Goal: Task Accomplishment & Management: Use online tool/utility

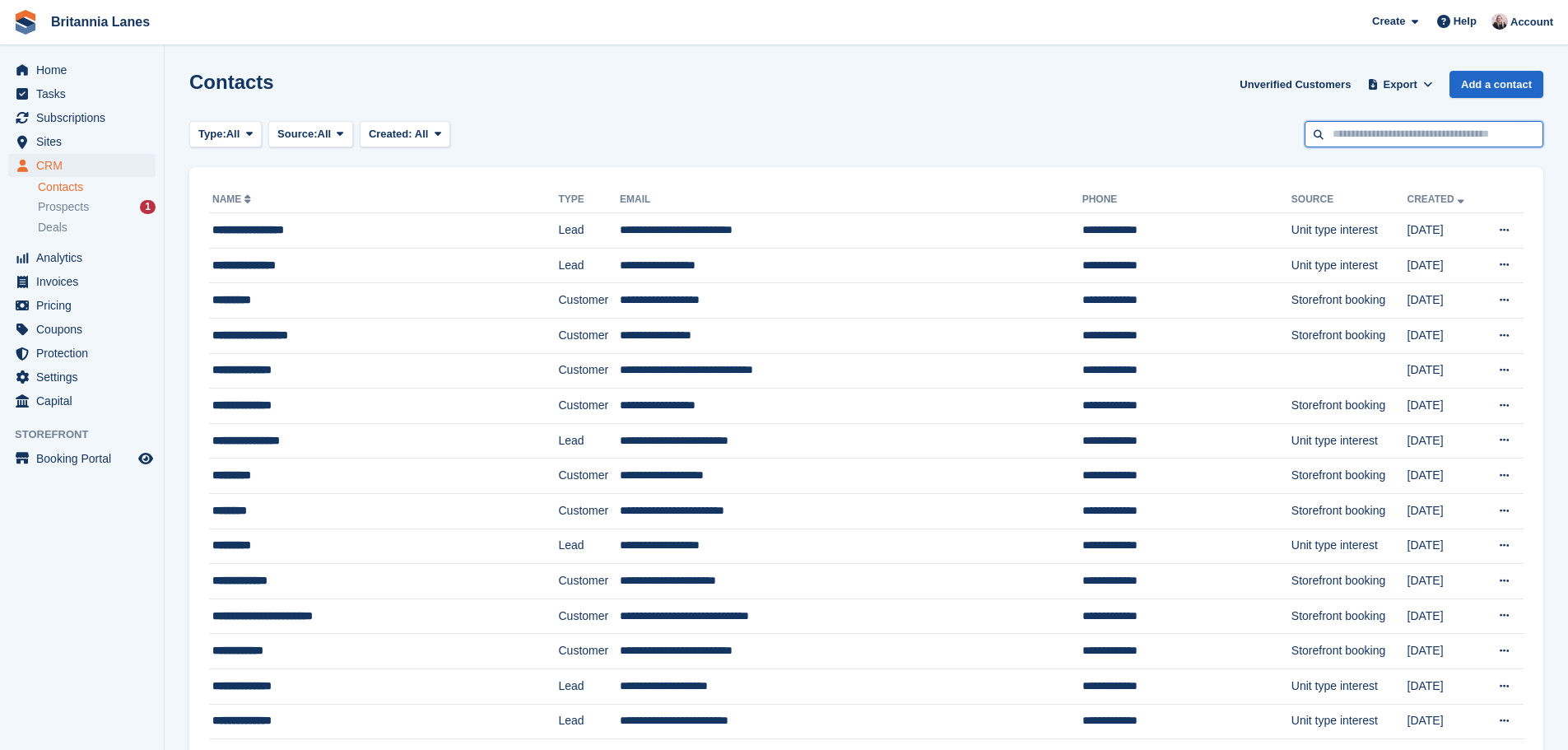
click at [1393, 141] on input "text" at bounding box center [1424, 134] width 238 height 27
type input "*"
type input "*****"
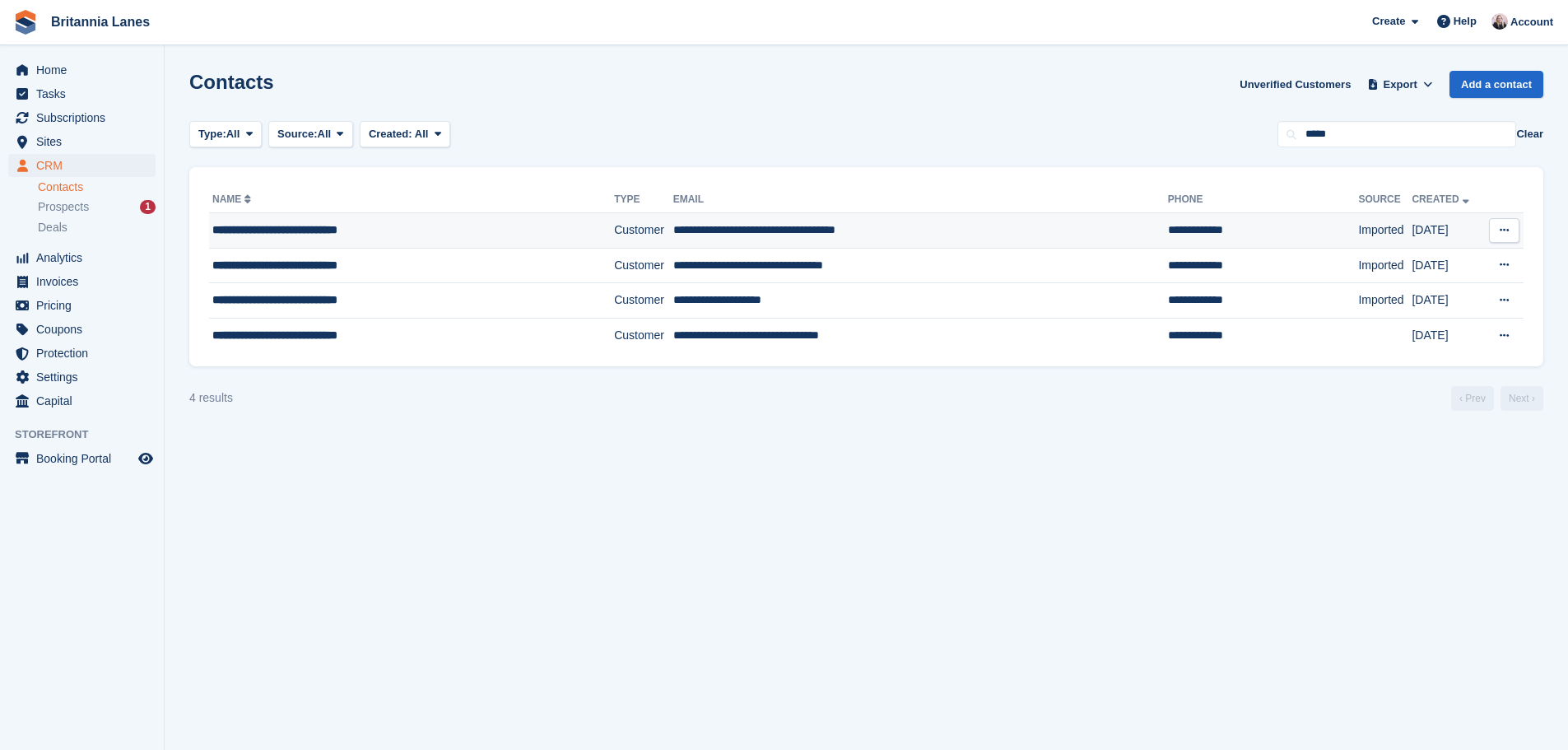
click at [378, 239] on td "**********" at bounding box center [412, 230] width 405 height 35
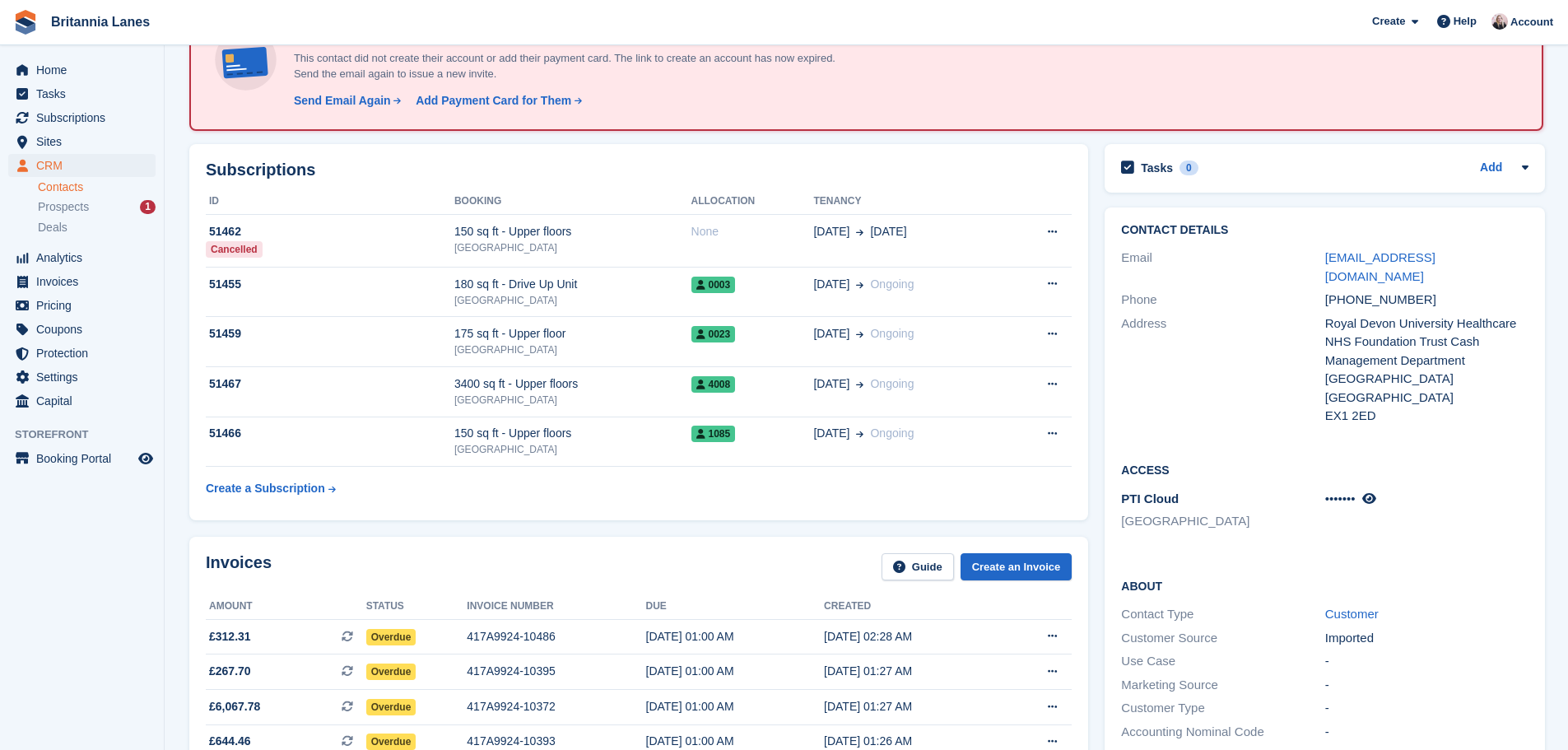
scroll to position [494, 0]
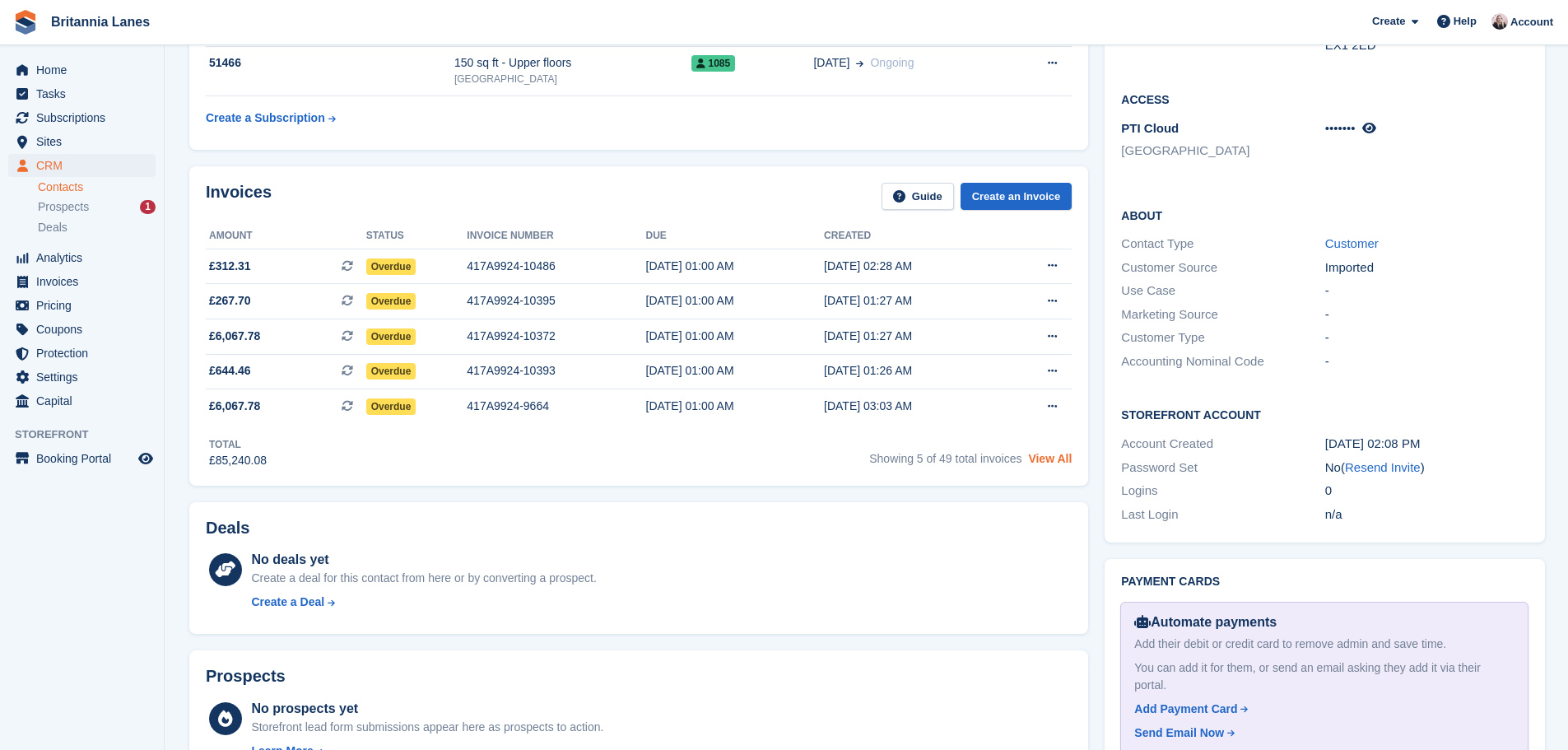
click at [1050, 462] on link "View All" at bounding box center [1050, 458] width 44 height 13
click at [1040, 458] on link "View All" at bounding box center [1050, 458] width 44 height 13
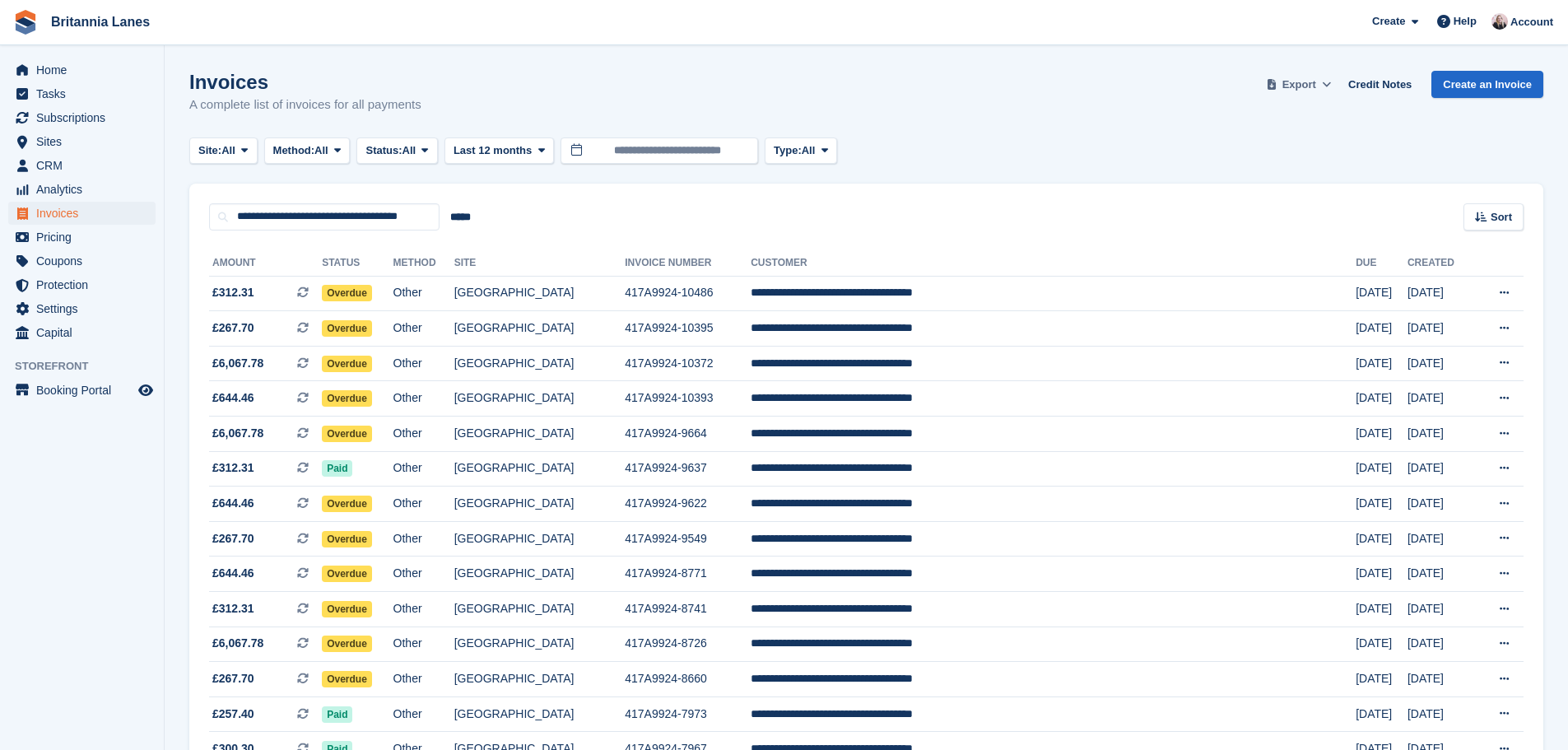
click at [1315, 77] on span "Export" at bounding box center [1299, 84] width 34 height 17
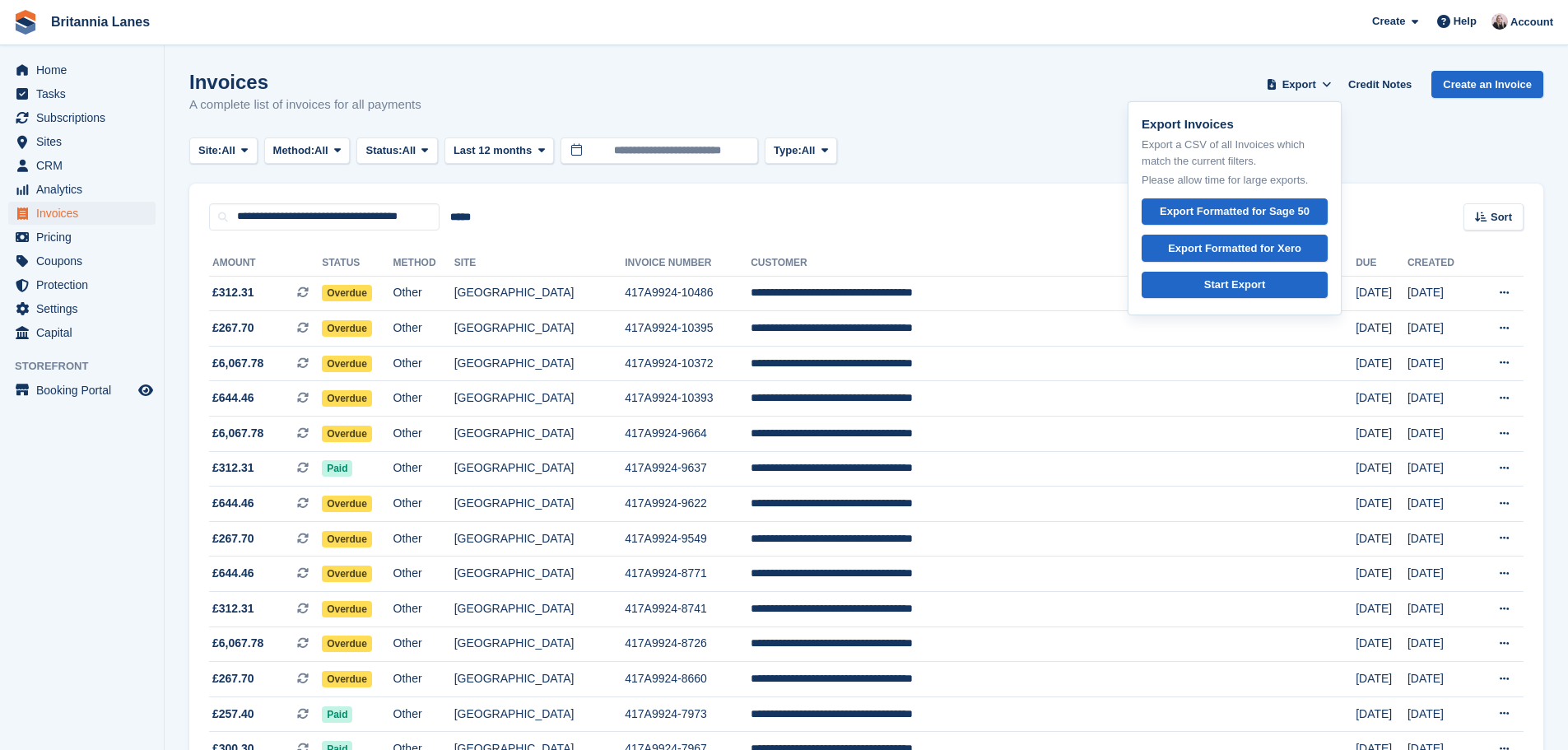
click at [630, 132] on div "Invoices A complete list of invoices for all payments Export Export Invoices Ex…" at bounding box center [866, 103] width 1354 height 63
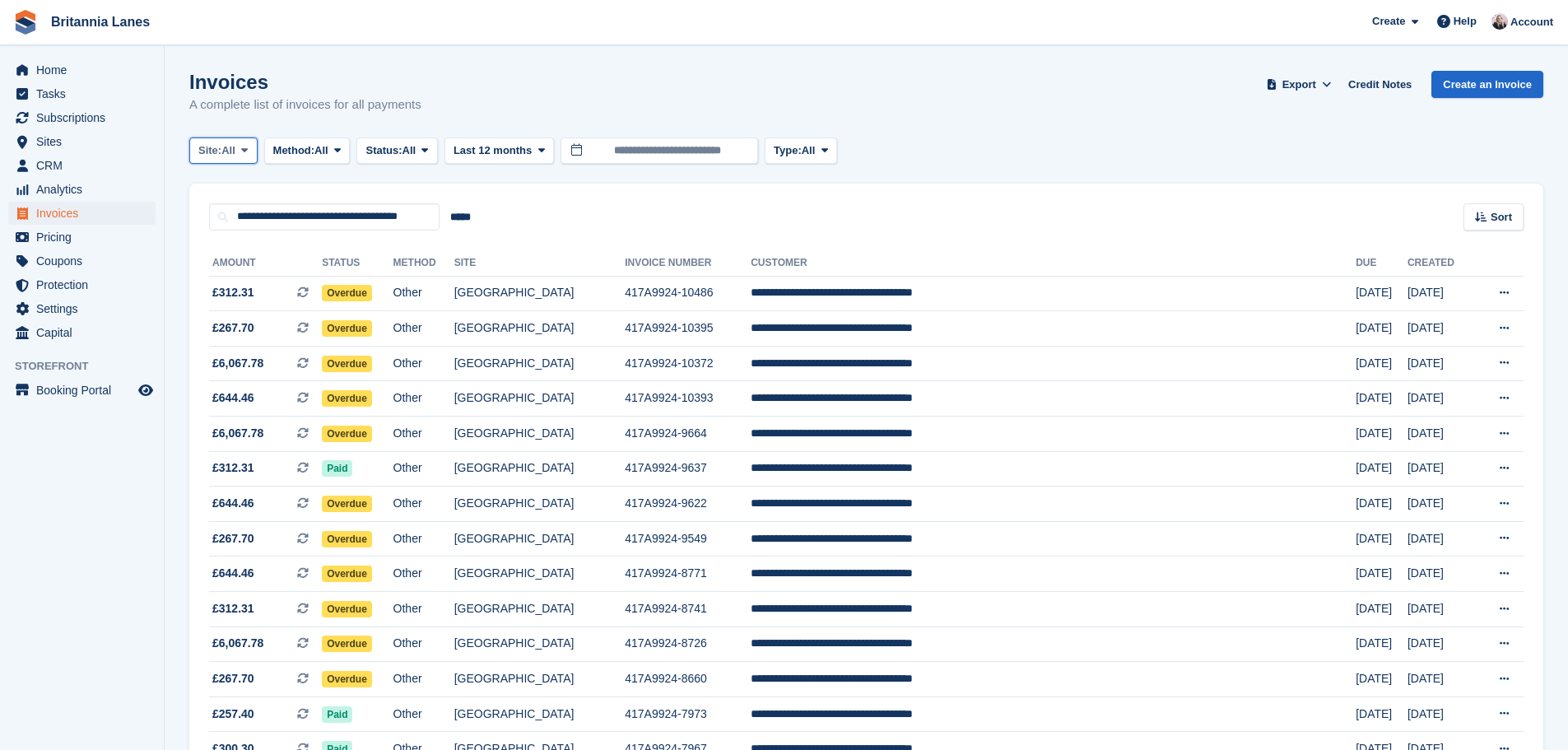
click at [254, 152] on button "Site: All" at bounding box center [223, 151] width 68 height 27
click at [572, 85] on div "Invoices A complete list of invoices for all payments Export Export Invoices Ex…" at bounding box center [866, 103] width 1354 height 63
click at [327, 142] on span "All" at bounding box center [322, 150] width 14 height 17
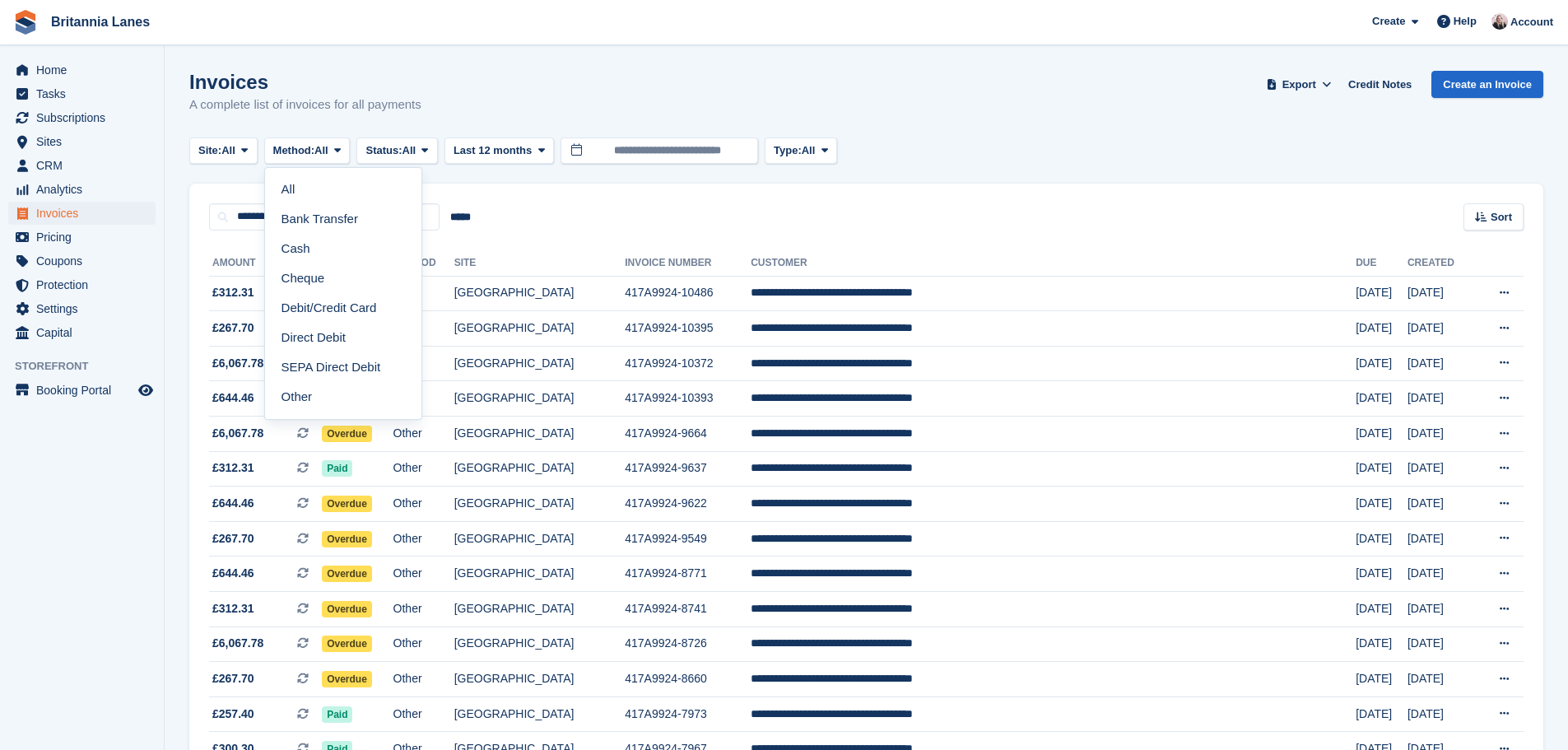
click at [498, 95] on div "Invoices A complete list of invoices for all payments Export Export Invoices Ex…" at bounding box center [866, 103] width 1354 height 63
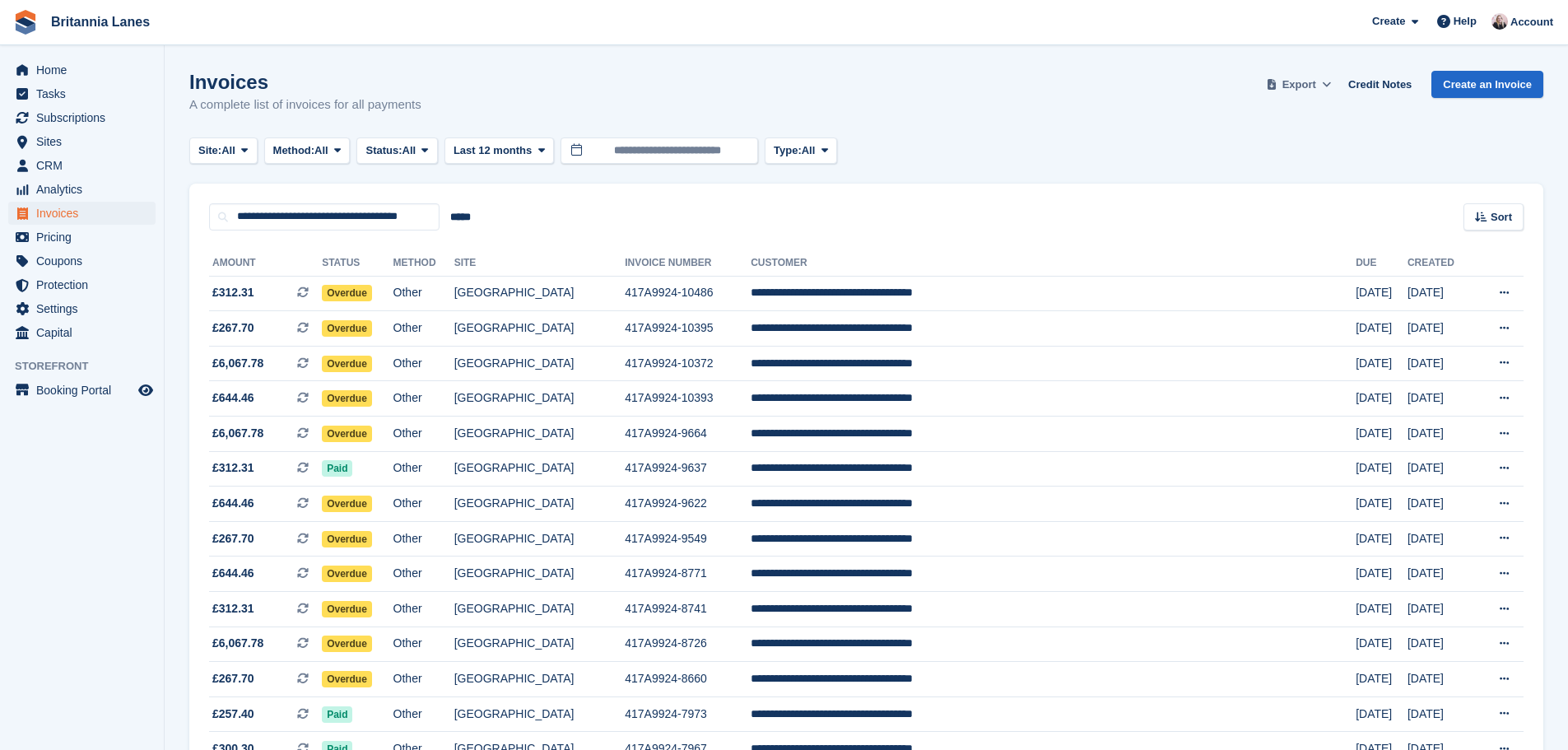
click at [1302, 87] on span "Export" at bounding box center [1299, 84] width 34 height 17
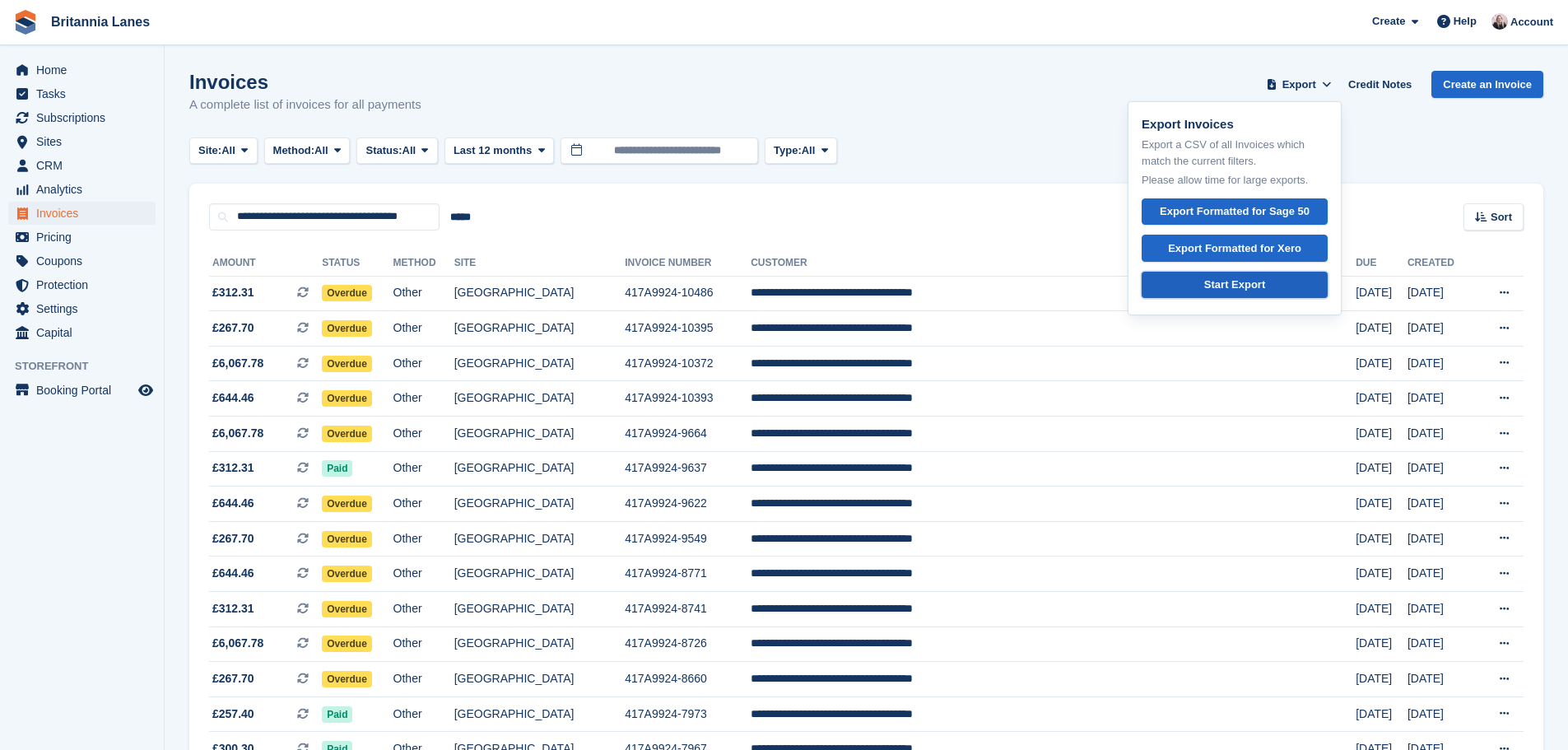
click at [1252, 295] on link "Start Export" at bounding box center [1235, 285] width 186 height 27
